Goal: Navigation & Orientation: Find specific page/section

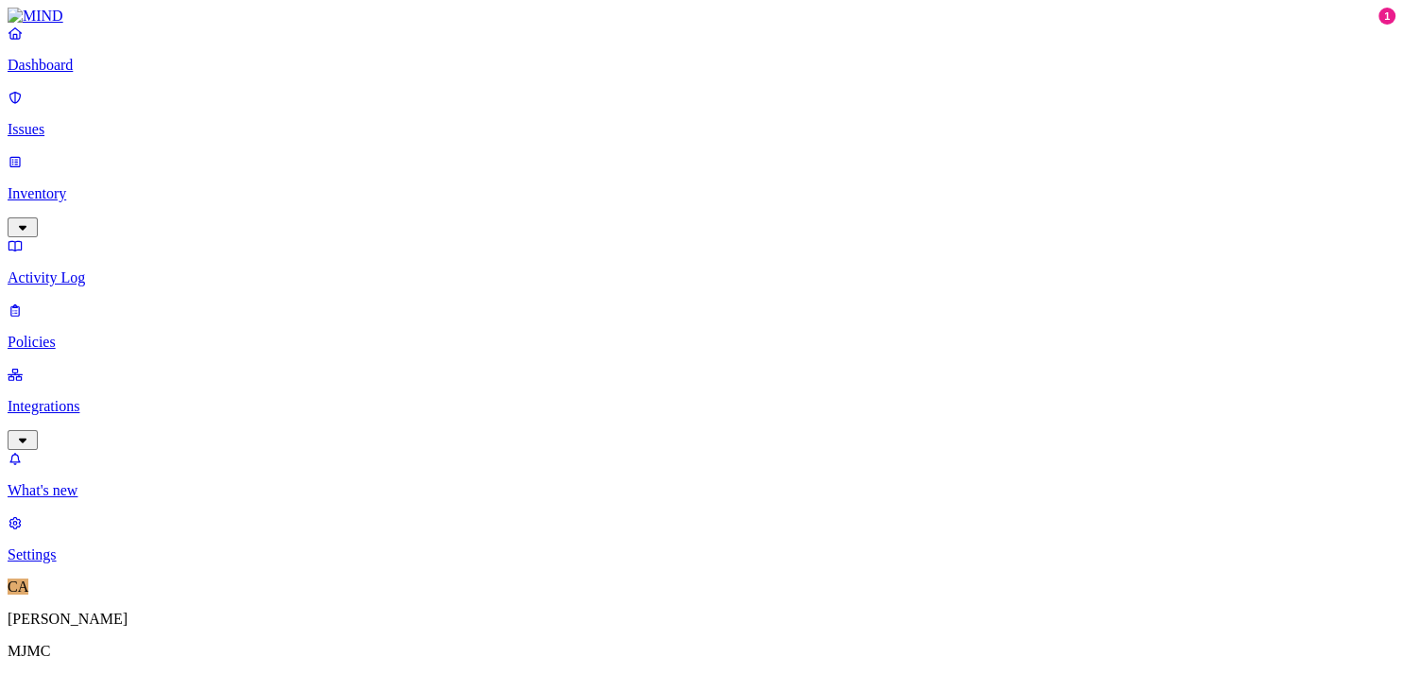
click at [130, 398] on p "Integrations" at bounding box center [702, 406] width 1388 height 17
click at [123, 611] on p "Endpoints" at bounding box center [702, 619] width 1388 height 17
